Goal: Information Seeking & Learning: Learn about a topic

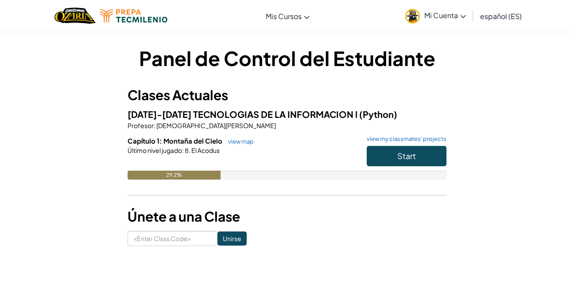
click at [239, 140] on link "view map" at bounding box center [239, 141] width 30 height 7
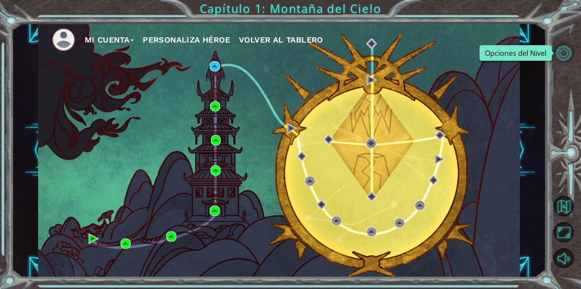
click at [565, 52] on button "Opciones del Nivel" at bounding box center [564, 53] width 20 height 20
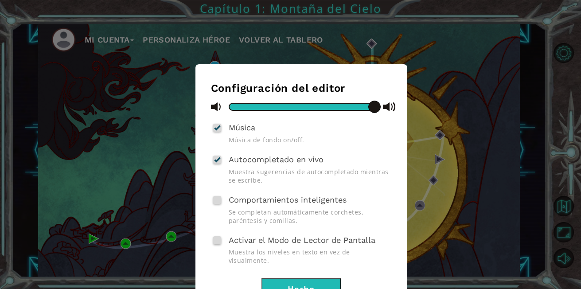
click at [301, 278] on button "Hecho" at bounding box center [301, 288] width 80 height 20
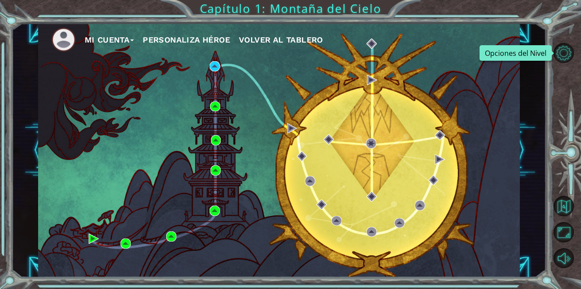
click at [263, 38] on span "Volver al Tablero" at bounding box center [281, 39] width 84 height 9
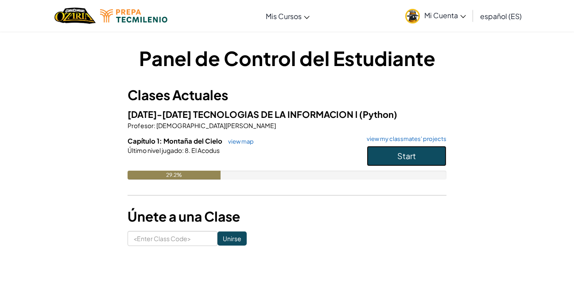
click at [405, 153] on span "Start" at bounding box center [407, 156] width 19 height 10
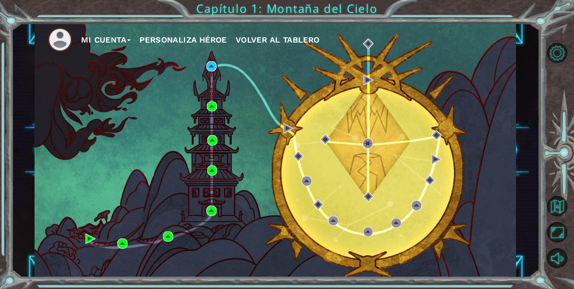
click at [405, 153] on div "Mi Cuenta Personaliza Héroe Volver al Tablero" at bounding box center [276, 150] width 482 height 254
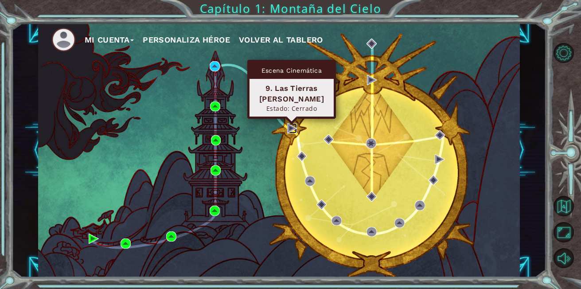
click at [289, 129] on img at bounding box center [292, 128] width 10 height 10
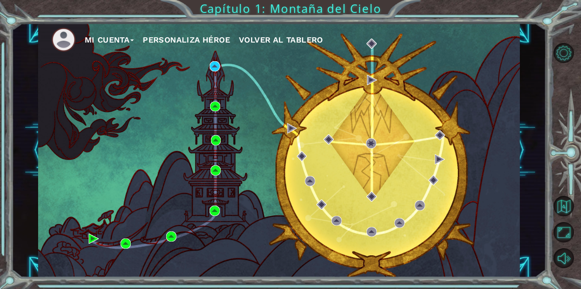
click at [530, 86] on div "Mi Cuenta Personaliza Héroe Volver al Tablero" at bounding box center [279, 150] width 534 height 254
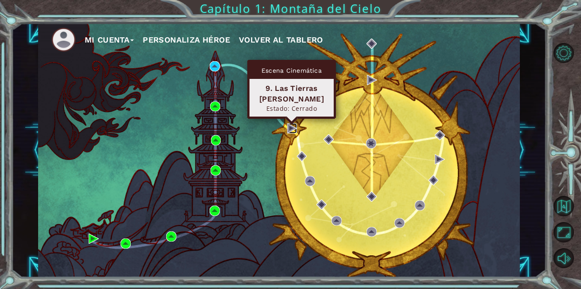
click at [291, 126] on img at bounding box center [292, 128] width 10 height 10
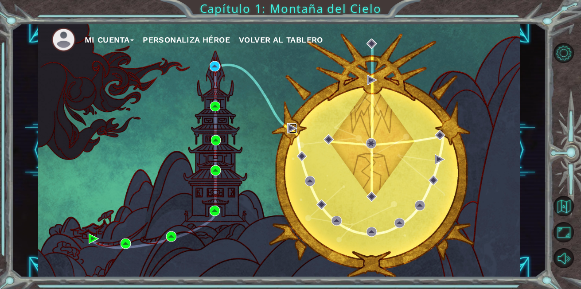
click at [291, 126] on img at bounding box center [292, 128] width 10 height 10
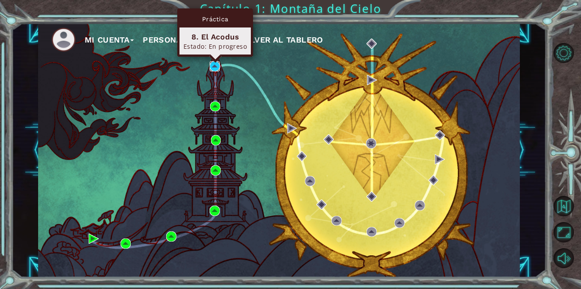
click at [214, 65] on img at bounding box center [215, 66] width 10 height 10
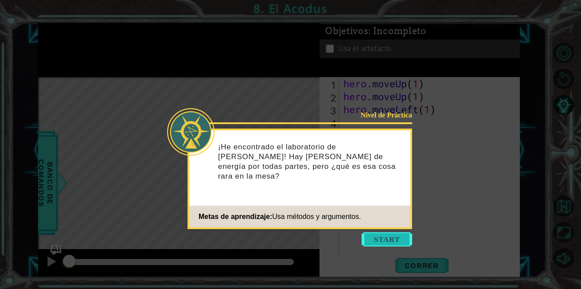
click at [378, 239] on button "Start" at bounding box center [387, 239] width 51 height 14
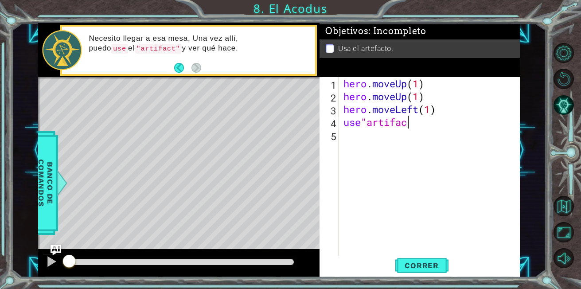
scroll to position [0, 3]
click at [48, 265] on div at bounding box center [52, 262] width 12 height 12
type textarea "u"
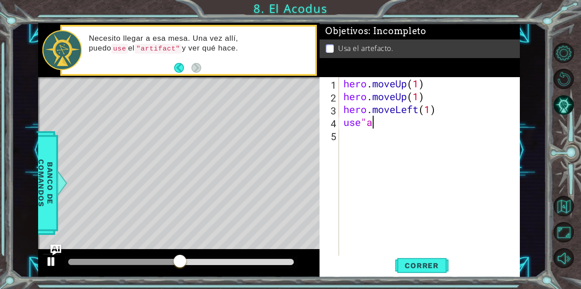
type textarea "hero.moveLeft(1)"
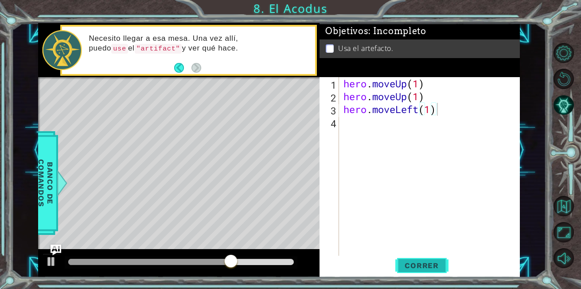
click at [433, 265] on span "Correr" at bounding box center [422, 265] width 52 height 9
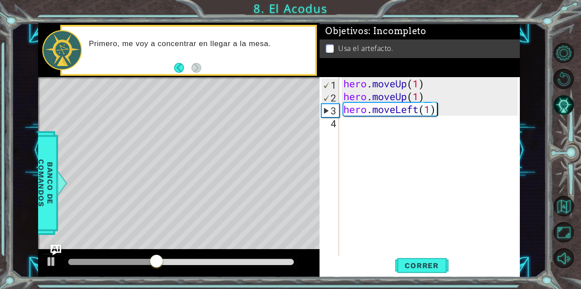
click at [345, 123] on div "hero . moveUp ( 1 ) hero . moveUp ( 1 ) hero . moveLeft ( 1 )" at bounding box center [432, 180] width 180 height 206
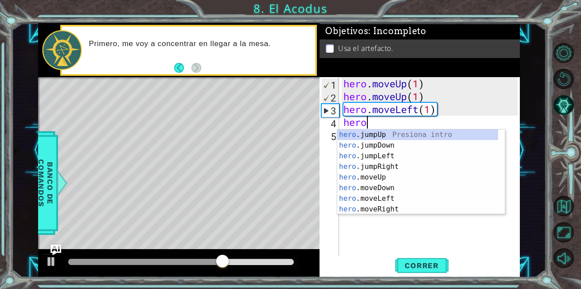
scroll to position [0, 1]
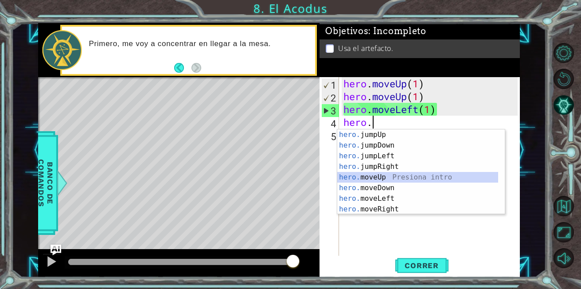
click at [361, 177] on div "hero. jumpUp Presiona intro hero. jumpDown Presiona intro hero. jumpLeft Presio…" at bounding box center [417, 182] width 161 height 106
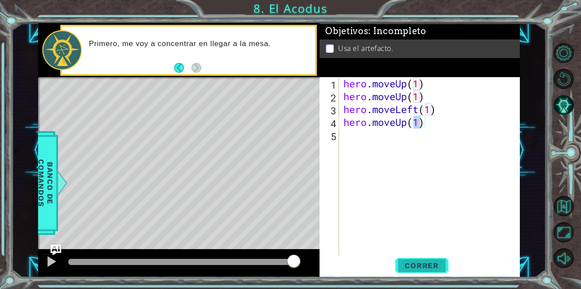
click at [415, 270] on span "Correr" at bounding box center [422, 265] width 52 height 9
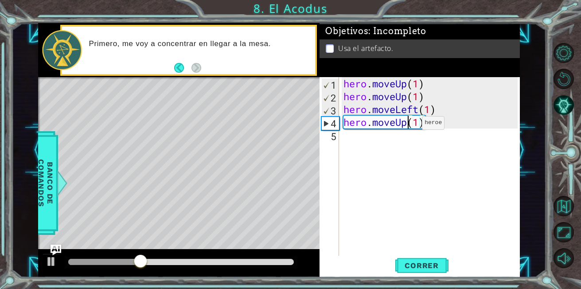
click at [409, 125] on div "hero . moveUp ( 1 ) hero . moveUp ( 1 ) hero . moveLeft ( 1 ) hero . moveUp ( 1…" at bounding box center [432, 180] width 180 height 206
click at [409, 125] on div "hero . moveUp ( 1 ) hero . moveUp ( 1 ) hero . moveLeft ( 1 ) hero . moveUp ( 1…" at bounding box center [430, 167] width 176 height 180
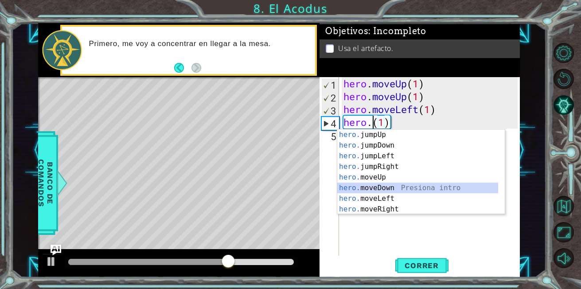
click at [373, 189] on div "hero. jumpUp Presiona intro hero. jumpDown Presiona intro hero. jumpLeft Presio…" at bounding box center [417, 182] width 161 height 106
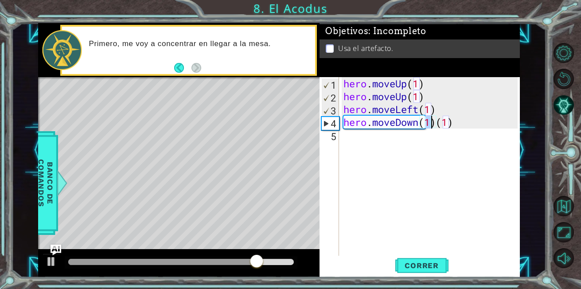
click at [452, 125] on div "hero . moveUp ( 1 ) hero . moveUp ( 1 ) hero . moveLeft ( 1 ) hero . moveDown (…" at bounding box center [432, 180] width 180 height 206
type textarea "hero.moveDown(1)"
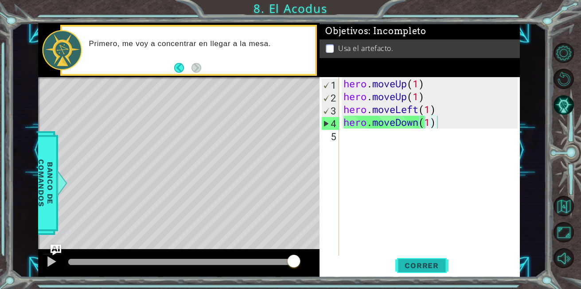
click at [433, 265] on span "Correr" at bounding box center [422, 265] width 52 height 9
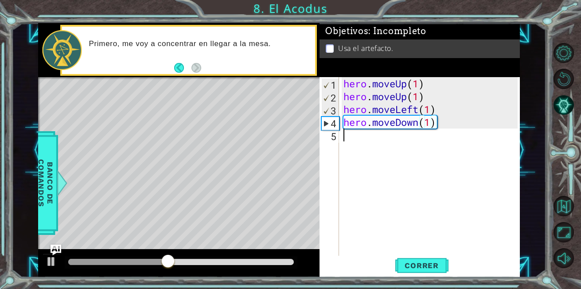
click at [346, 140] on div "hero . moveUp ( 1 ) hero . moveUp ( 1 ) hero . moveLeft ( 1 ) hero . moveDown (…" at bounding box center [432, 180] width 180 height 206
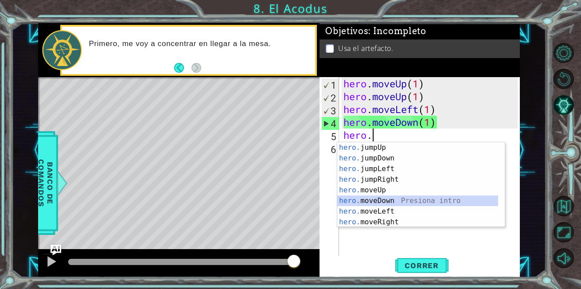
click at [378, 202] on div "hero. jumpUp Presiona intro hero. jumpDown Presiona intro hero. jumpLeft Presio…" at bounding box center [417, 195] width 161 height 106
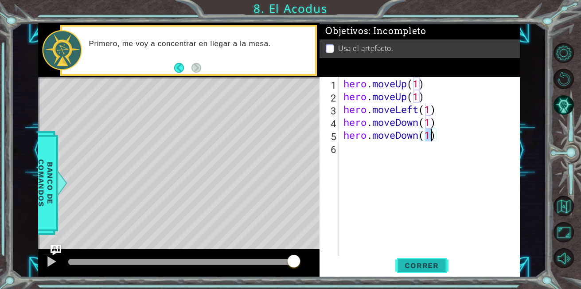
type textarea "hero.moveDown(1)"
click at [418, 258] on button "Correr" at bounding box center [421, 266] width 53 height 20
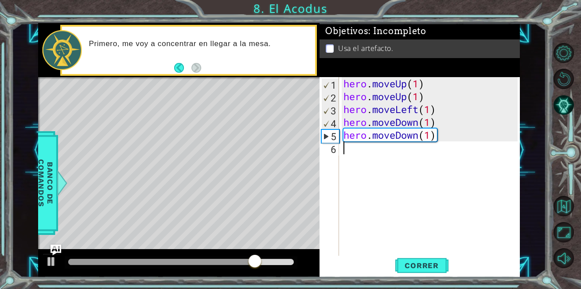
click at [339, 148] on div "6" at bounding box center [330, 149] width 18 height 13
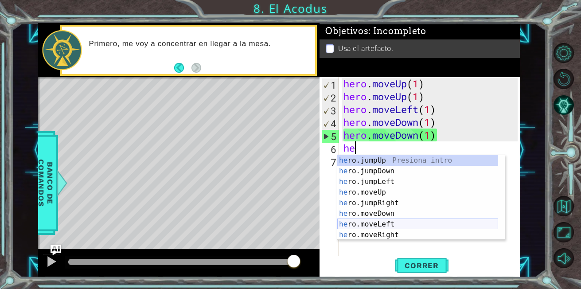
click at [382, 223] on div "he ro.jumpUp Presiona intro he ro.jumpDown Presiona intro he ro.jumpLeft Presio…" at bounding box center [417, 208] width 161 height 106
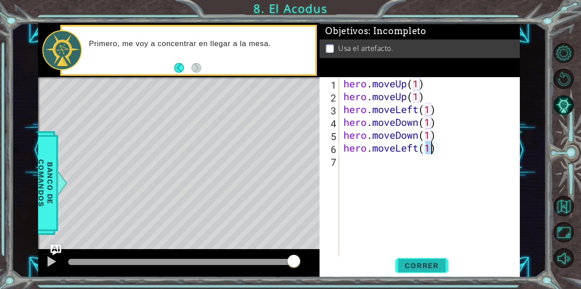
click at [416, 266] on span "Correr" at bounding box center [422, 265] width 52 height 9
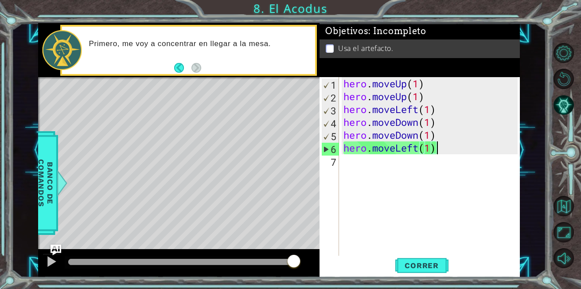
click at [436, 150] on div "hero . moveUp ( 1 ) hero . moveUp ( 1 ) hero . moveLeft ( 1 ) hero . moveDown (…" at bounding box center [432, 180] width 180 height 206
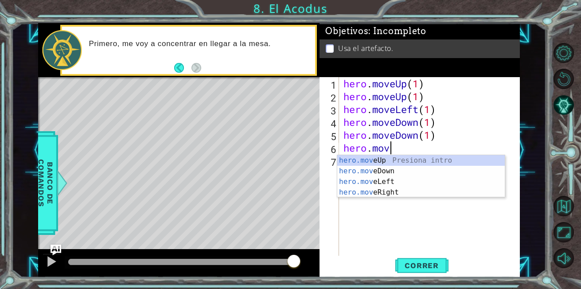
type textarea "hero"
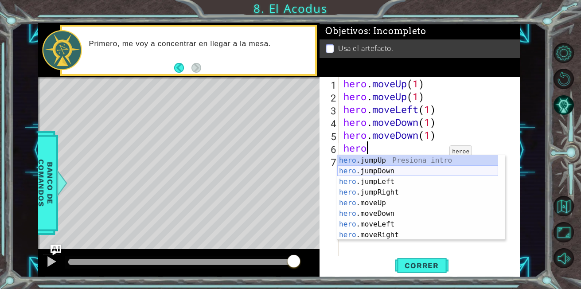
click at [416, 170] on div "hero .jumpUp Presiona intro hero .jumpDown Presiona intro hero .jumpLeft Presio…" at bounding box center [417, 208] width 161 height 106
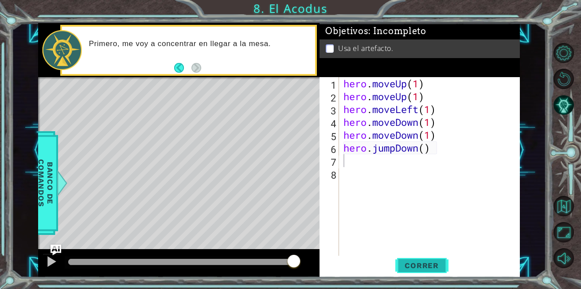
click at [419, 261] on span "Correr" at bounding box center [422, 265] width 52 height 9
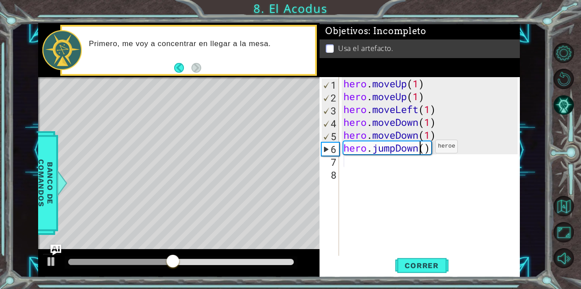
click at [422, 148] on div "hero . moveUp ( 1 ) hero . moveUp ( 1 ) hero . moveLeft ( 1 ) hero . moveDown (…" at bounding box center [432, 180] width 180 height 206
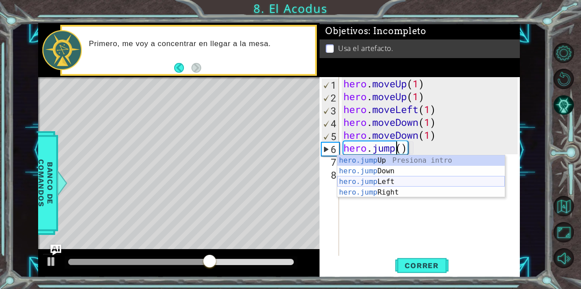
click at [401, 180] on div "hero.jump Up Presiona intro hero.jump Down Presiona intro hero.jump Left Presio…" at bounding box center [421, 187] width 168 height 64
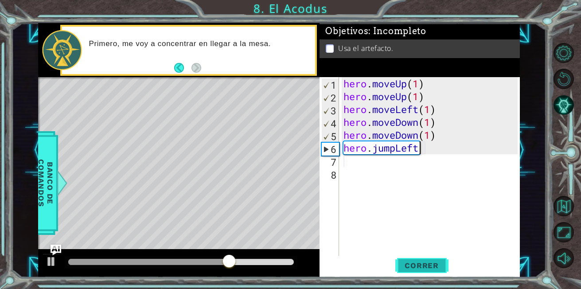
click at [414, 257] on button "Correr" at bounding box center [421, 266] width 53 height 20
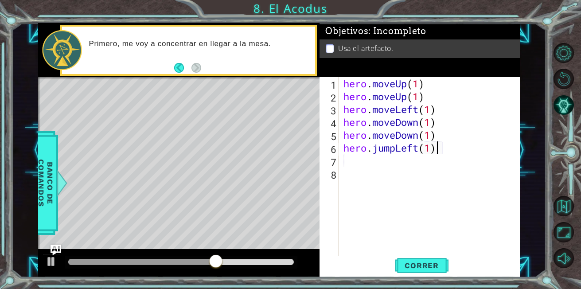
scroll to position [0, 4]
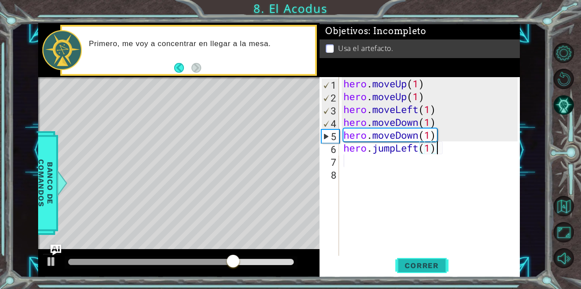
type textarea "hero.jumpLeft(1)"
click at [437, 270] on button "Correr" at bounding box center [421, 266] width 53 height 20
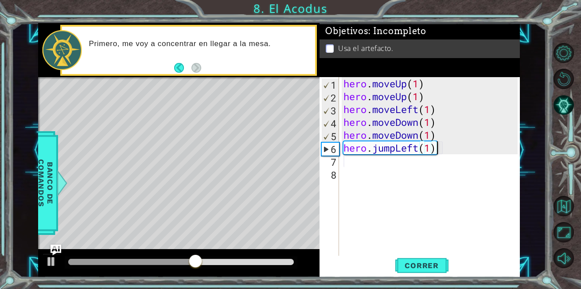
click at [343, 160] on div "hero . moveUp ( 1 ) hero . moveUp ( 1 ) hero . moveLeft ( 1 ) hero . moveDown (…" at bounding box center [432, 180] width 180 height 206
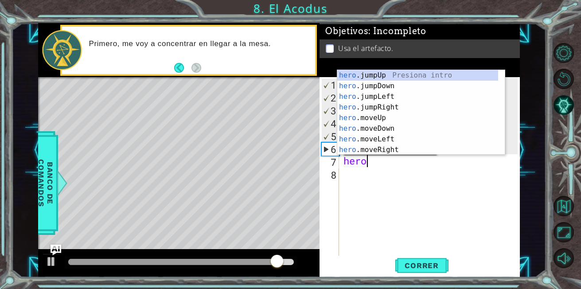
scroll to position [0, 1]
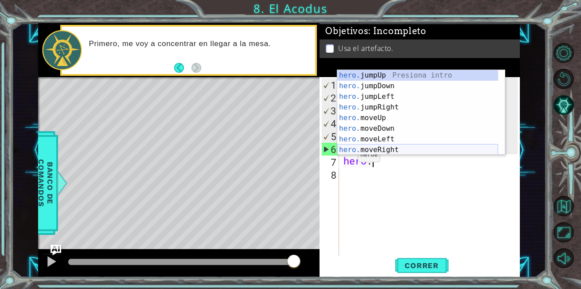
click at [365, 150] on div "hero. jumpUp Presiona intro hero. jumpDown Presiona intro hero. jumpLeft Presio…" at bounding box center [417, 123] width 161 height 106
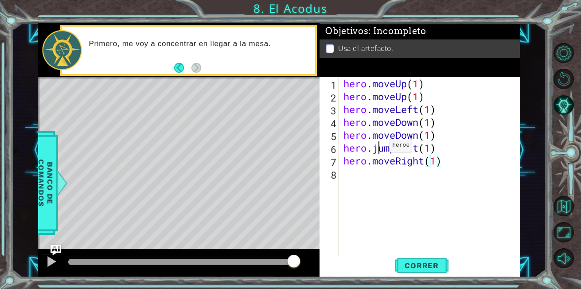
click at [376, 148] on div "hero . moveUp ( 1 ) hero . moveUp ( 1 ) hero . moveLeft ( 1 ) hero . moveDown (…" at bounding box center [432, 180] width 180 height 206
click at [413, 260] on button "Correr" at bounding box center [421, 266] width 53 height 20
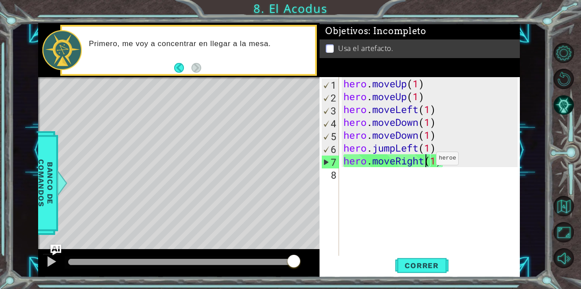
click at [423, 160] on div "hero . moveUp ( 1 ) hero . moveUp ( 1 ) hero . moveLeft ( 1 ) hero . moveDown (…" at bounding box center [432, 180] width 180 height 206
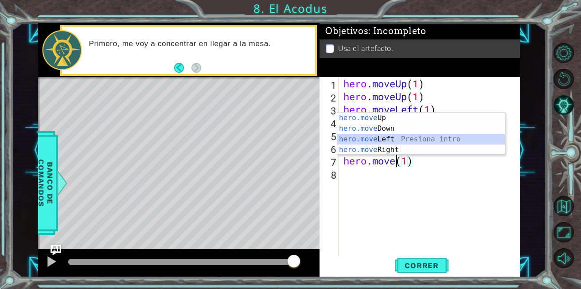
click at [378, 141] on div "hero.move Up Presiona intro hero.move Down Presiona intro hero.move Left Presio…" at bounding box center [421, 145] width 168 height 64
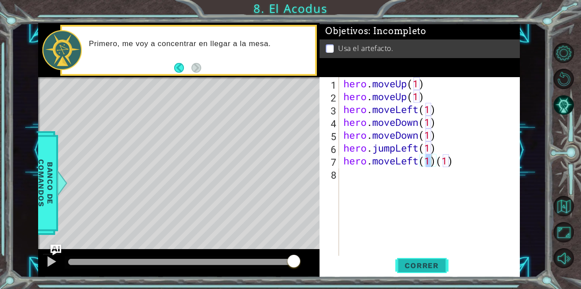
click at [409, 262] on span "Correr" at bounding box center [422, 265] width 52 height 9
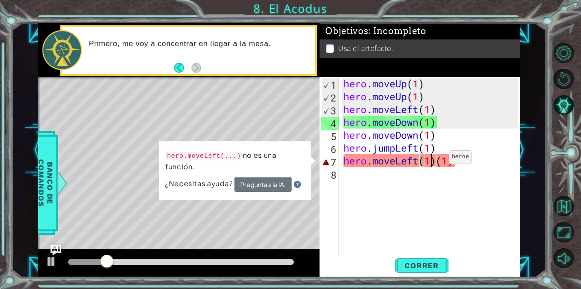
click at [436, 159] on div "hero . moveUp ( 1 ) hero . moveUp ( 1 ) hero . moveLeft ( 1 ) hero . moveDown (…" at bounding box center [432, 180] width 180 height 206
click at [434, 160] on div "hero . moveUp ( 1 ) hero . moveUp ( 1 ) hero . moveLeft ( 1 ) hero . moveDown (…" at bounding box center [432, 180] width 180 height 206
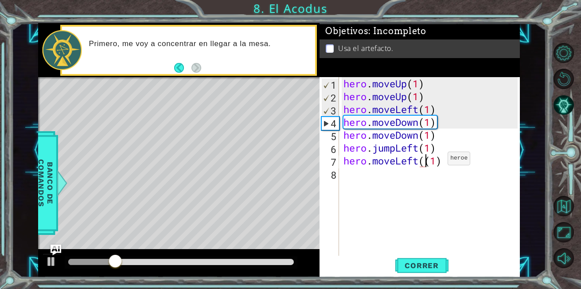
type textarea "hero.moveLeft(1)"
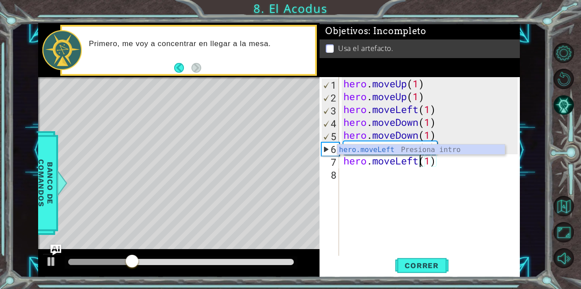
click at [429, 179] on div "hero . moveUp ( 1 ) hero . moveUp ( 1 ) hero . moveLeft ( 1 ) hero . moveDown (…" at bounding box center [432, 180] width 180 height 206
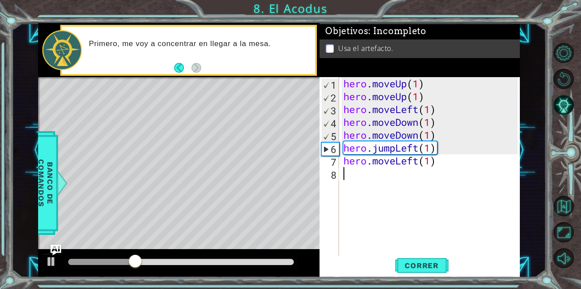
scroll to position [0, 0]
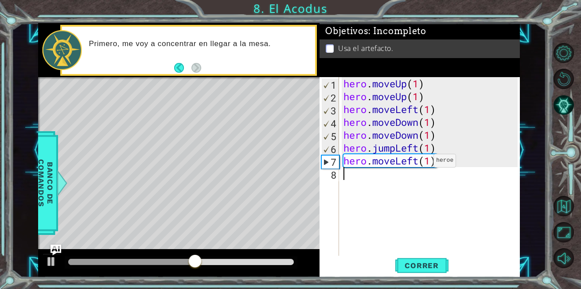
click at [420, 163] on div "hero . moveUp ( 1 ) hero . moveUp ( 1 ) hero . moveLeft ( 1 ) hero . moveDown (…" at bounding box center [432, 180] width 180 height 206
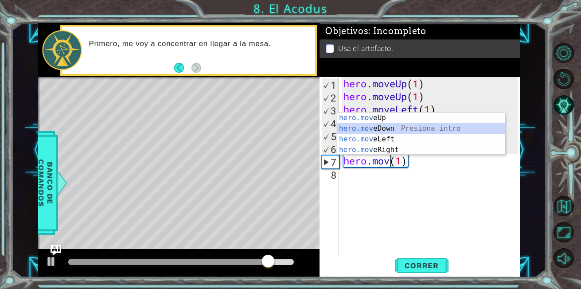
click at [390, 127] on div "hero.mov eUp Presiona intro hero.mov eDown Presiona intro hero.mov eLeft Presio…" at bounding box center [421, 145] width 168 height 64
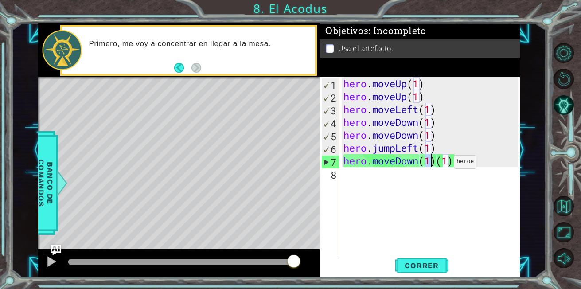
click at [441, 164] on div "hero . moveUp ( 1 ) hero . moveUp ( 1 ) hero . moveLeft ( 1 ) hero . moveDown (…" at bounding box center [432, 180] width 180 height 206
click at [435, 164] on div "hero . moveUp ( 1 ) hero . moveUp ( 1 ) hero . moveLeft ( 1 ) hero . moveDown (…" at bounding box center [432, 180] width 180 height 206
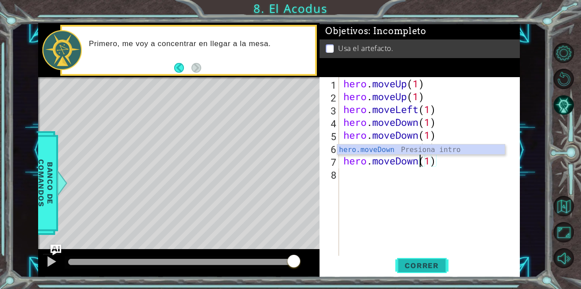
click at [426, 262] on span "Correr" at bounding box center [422, 265] width 52 height 9
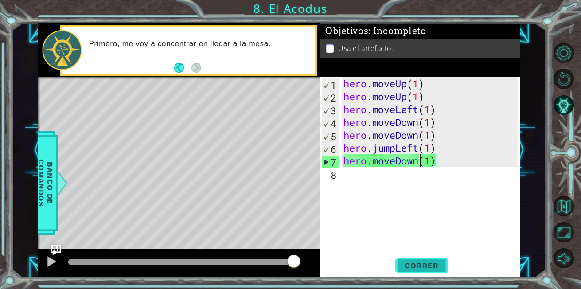
click at [417, 273] on button "Correr" at bounding box center [421, 266] width 53 height 20
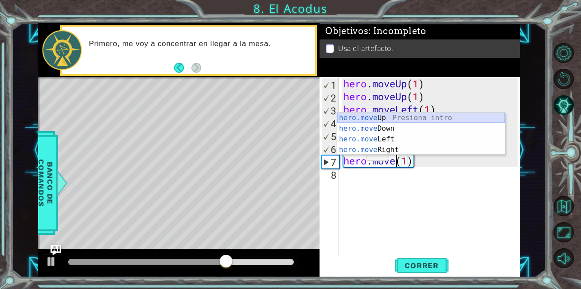
click at [363, 118] on div "hero.move Up Presiona intro hero.move Down Presiona intro hero.move Left Presio…" at bounding box center [421, 145] width 168 height 64
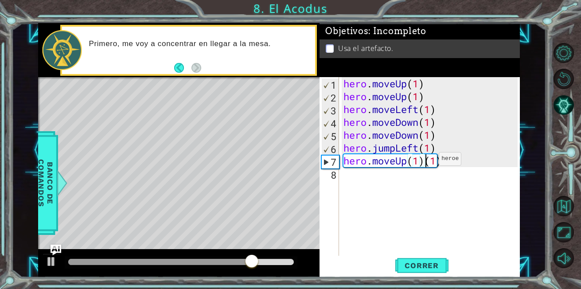
click at [425, 161] on div "hero . moveUp ( 1 ) hero . moveUp ( 1 ) hero . moveLeft ( 1 ) hero . moveDown (…" at bounding box center [432, 180] width 180 height 206
type textarea "hero.moveUp(1)"
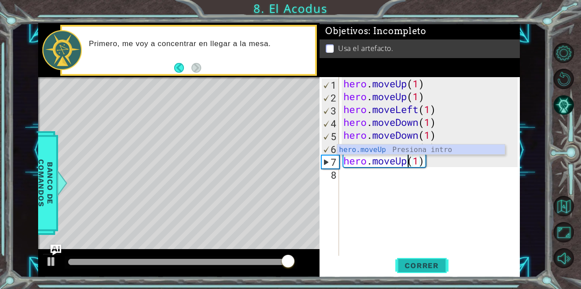
click at [418, 267] on span "Correr" at bounding box center [422, 265] width 52 height 9
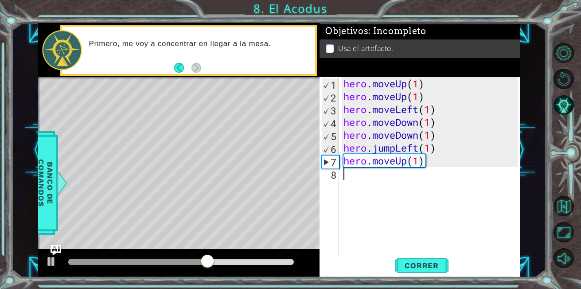
click at [343, 175] on div "hero . moveUp ( 1 ) hero . moveUp ( 1 ) hero . moveLeft ( 1 ) hero . moveDown (…" at bounding box center [432, 180] width 180 height 206
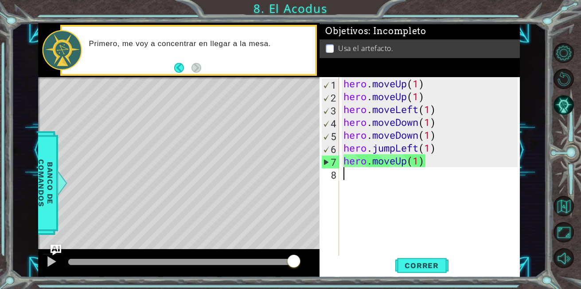
click at [342, 175] on div "hero . moveUp ( 1 ) hero . moveUp ( 1 ) hero . moveLeft ( 1 ) hero . moveDown (…" at bounding box center [432, 180] width 180 height 206
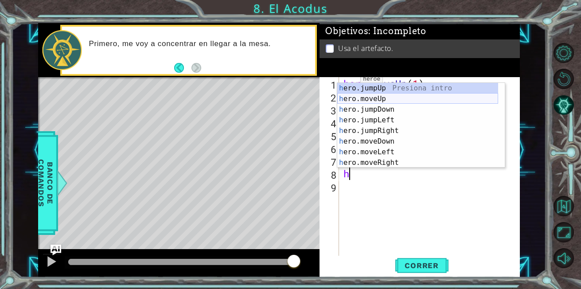
click at [352, 97] on div "h ero.jumpUp Presiona intro h ero.moveUp Presiona intro h ero.jumpDown Presiona…" at bounding box center [417, 136] width 161 height 106
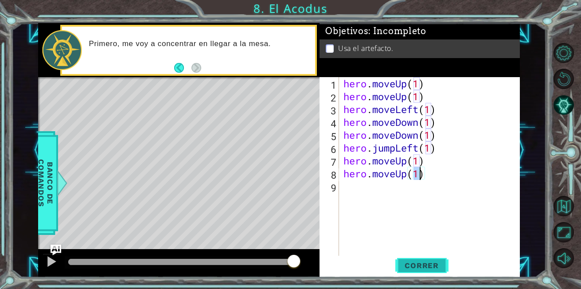
type textarea "hero.moveUp(1)"
click at [417, 261] on span "Correr" at bounding box center [422, 265] width 52 height 9
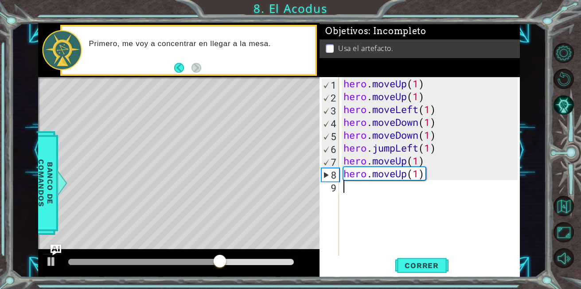
click at [342, 186] on div "hero . moveUp ( 1 ) hero . moveUp ( 1 ) hero . moveLeft ( 1 ) hero . moveDown (…" at bounding box center [432, 180] width 180 height 206
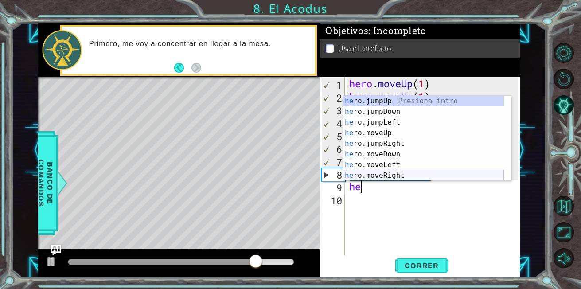
click at [378, 178] on div "he ro.jumpUp Presiona intro he ro.jumpDown Presiona intro he ro.jumpLeft Presio…" at bounding box center [423, 149] width 161 height 106
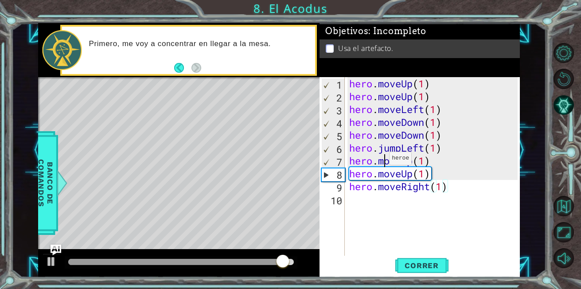
click at [382, 160] on div "hero . moveUp ( 1 ) hero . moveUp ( 1 ) hero . moveLeft ( 1 ) hero . moveDown (…" at bounding box center [434, 180] width 175 height 206
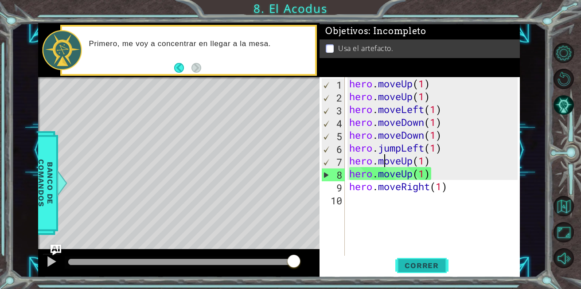
type textarea "hero.moveUp(1)"
click at [429, 267] on span "Correr" at bounding box center [422, 265] width 52 height 9
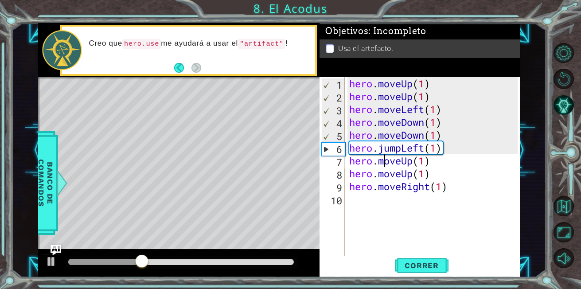
click at [350, 202] on div "hero . moveUp ( 1 ) hero . moveUp ( 1 ) hero . moveLeft ( 1 ) hero . moveDown (…" at bounding box center [434, 180] width 175 height 206
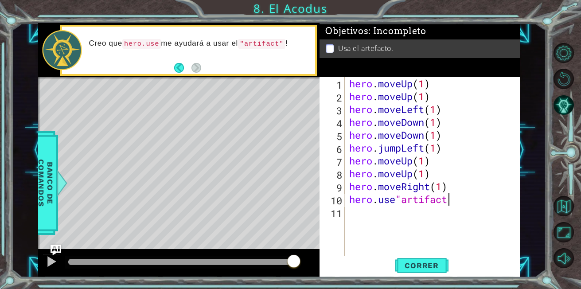
scroll to position [0, 4]
click at [403, 261] on span "Correr" at bounding box center [422, 265] width 52 height 9
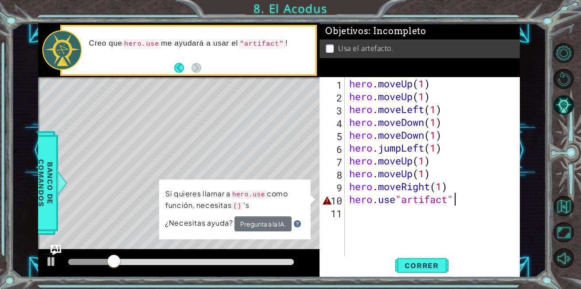
click at [454, 203] on div "hero . moveUp ( 1 ) hero . moveUp ( 1 ) hero . moveLeft ( 1 ) hero . moveDown (…" at bounding box center [434, 180] width 175 height 206
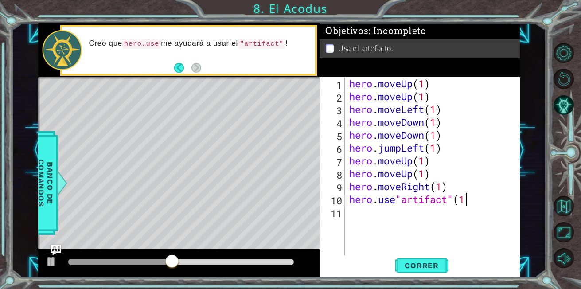
scroll to position [0, 5]
click at [427, 261] on span "Correr" at bounding box center [422, 265] width 52 height 9
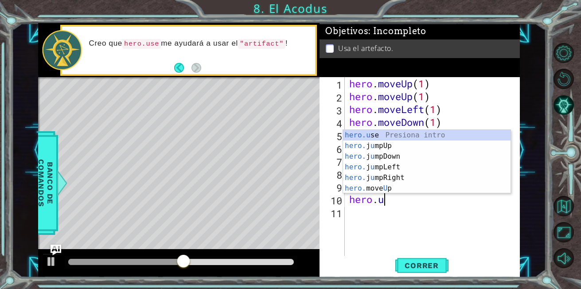
type textarea "hero."
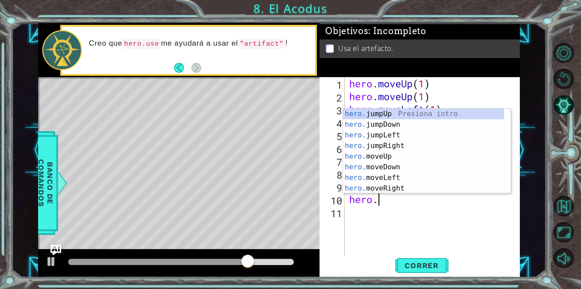
click at [378, 207] on div "hero . moveUp ( 1 ) hero . moveUp ( 1 ) hero . moveLeft ( 1 ) hero . moveDown (…" at bounding box center [434, 180] width 175 height 206
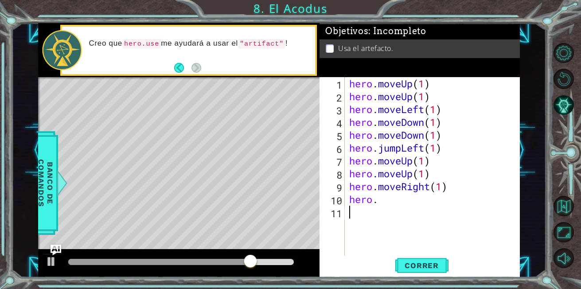
scroll to position [0, 0]
click at [380, 202] on div "hero . moveUp ( 1 ) hero . moveUp ( 1 ) hero . moveLeft ( 1 ) hero . moveDown (…" at bounding box center [434, 180] width 175 height 206
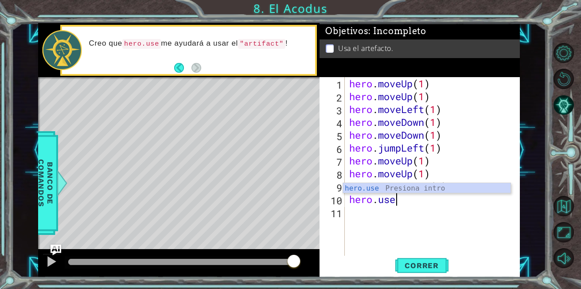
scroll to position [0, 2]
click at [181, 65] on button "Back" at bounding box center [182, 68] width 17 height 10
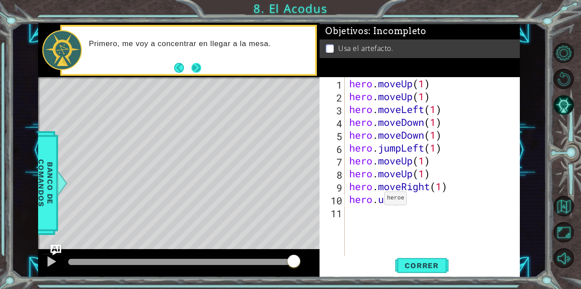
click at [193, 68] on button "Next" at bounding box center [196, 68] width 10 height 10
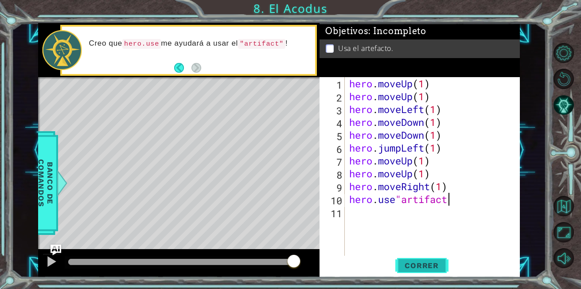
click at [433, 271] on button "Correr" at bounding box center [421, 266] width 53 height 20
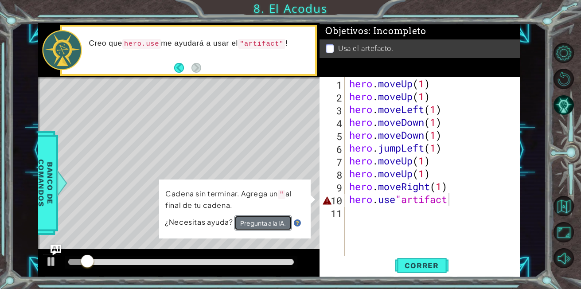
click at [276, 218] on button "Pregunta a la IA." at bounding box center [262, 222] width 57 height 15
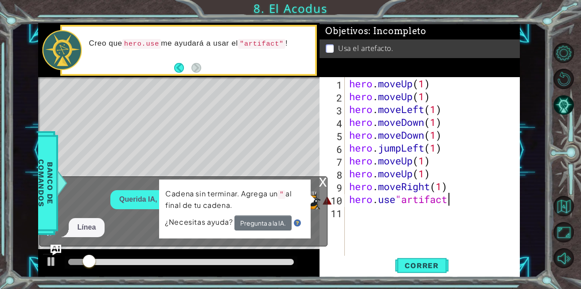
click at [210, 222] on span "¿Necesitas ayuda?" at bounding box center [200, 221] width 70 height 9
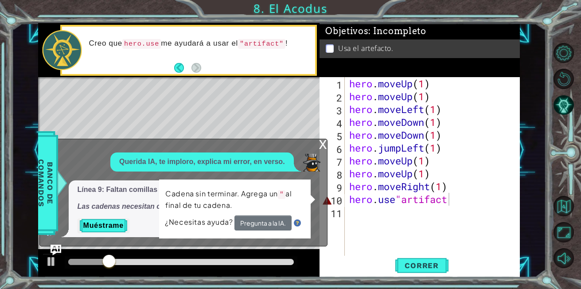
drag, startPoint x: 210, startPoint y: 222, endPoint x: 203, endPoint y: 218, distance: 7.9
click at [203, 218] on span "¿Necesitas ayuda?" at bounding box center [200, 221] width 70 height 9
click at [202, 222] on span "¿Necesitas ayuda?" at bounding box center [200, 221] width 70 height 9
click at [327, 169] on div "x Querida IA, te imploro, explica mi error, en verso. Línea 9: Faltan comillas …" at bounding box center [183, 193] width 288 height 108
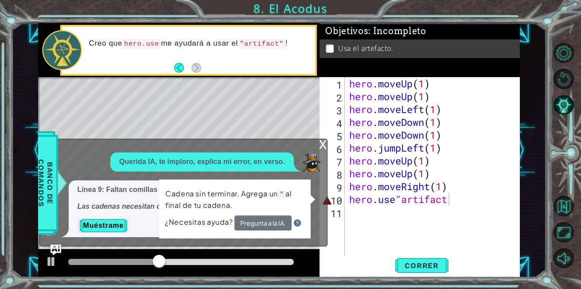
click at [315, 172] on div "Querida IA, te imploro, explica mi error, en verso. Línea 9: Faltan comillas al…" at bounding box center [181, 194] width 283 height 85
click at [107, 220] on button "Muéstrame" at bounding box center [104, 225] width 52 height 14
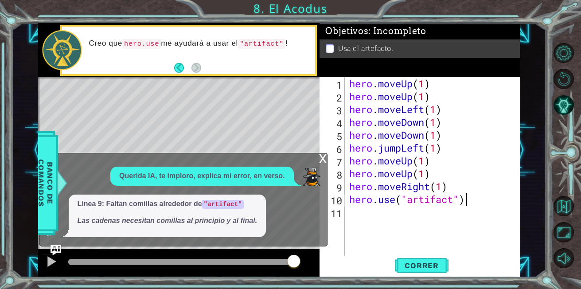
scroll to position [0, 5]
type textarea "hero.use("artifact")"
click at [410, 263] on span "Correr" at bounding box center [422, 265] width 52 height 9
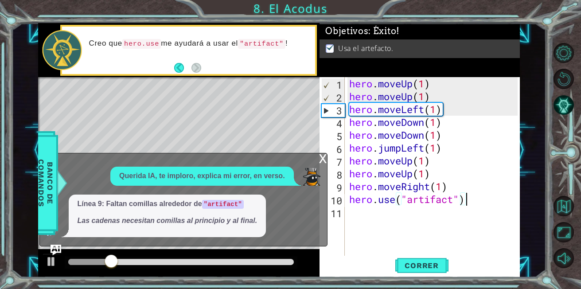
click at [320, 159] on div "x" at bounding box center [323, 157] width 8 height 9
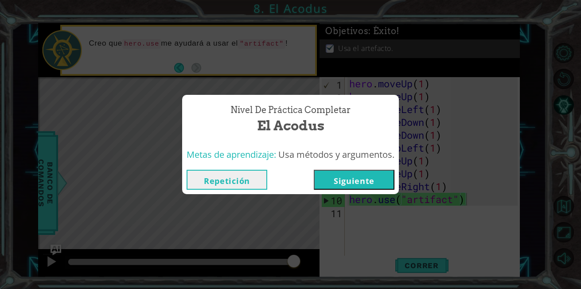
click at [363, 175] on button "Siguiente" at bounding box center [354, 180] width 81 height 20
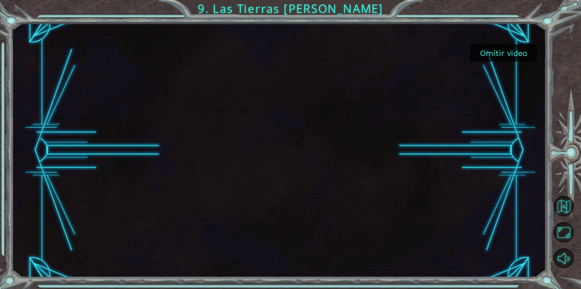
click at [487, 54] on button "Omitir video" at bounding box center [503, 52] width 66 height 17
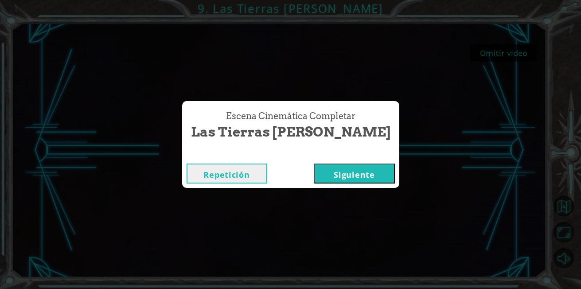
click at [318, 171] on button "Siguiente" at bounding box center [354, 174] width 81 height 20
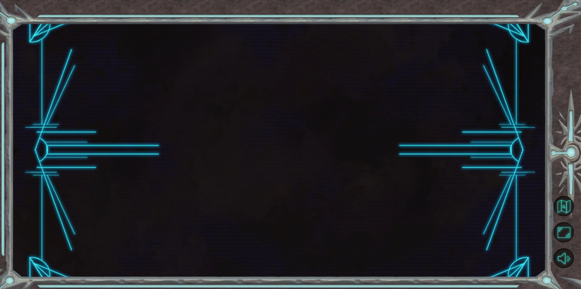
click at [318, 171] on div at bounding box center [279, 150] width 534 height 254
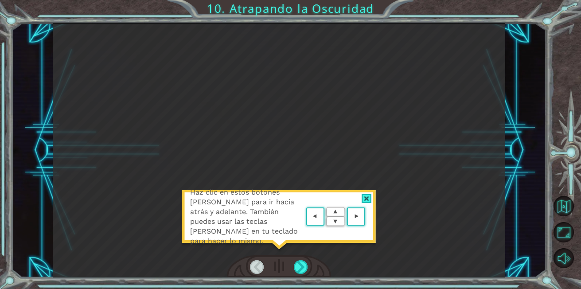
click at [311, 218] on img at bounding box center [335, 216] width 63 height 23
click at [370, 194] on div at bounding box center [367, 198] width 10 height 9
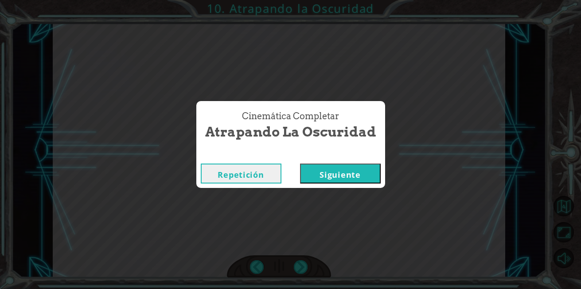
click at [319, 177] on button "Siguiente" at bounding box center [340, 174] width 81 height 20
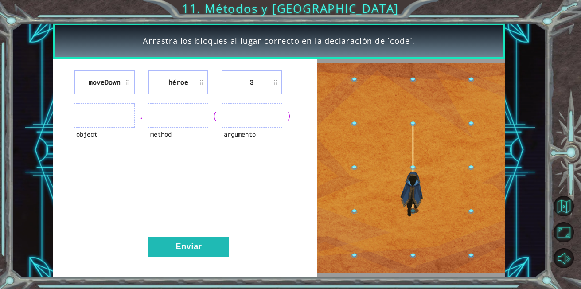
click at [181, 118] on ul at bounding box center [178, 115] width 60 height 24
